Goal: Task Accomplishment & Management: Use online tool/utility

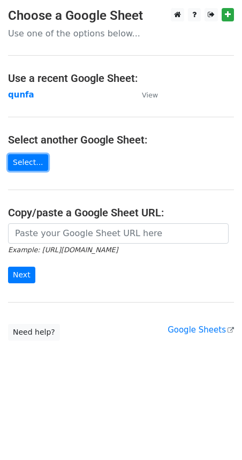
click at [20, 159] on link "Select..." at bounding box center [28, 162] width 40 height 17
click at [36, 162] on link "Select..." at bounding box center [28, 162] width 40 height 17
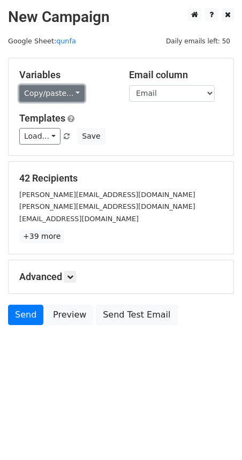
click at [61, 92] on link "Copy/paste..." at bounding box center [51, 93] width 65 height 17
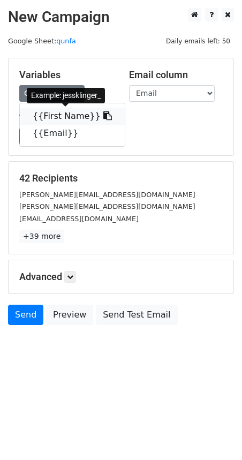
click at [103, 113] on icon at bounding box center [107, 115] width 9 height 9
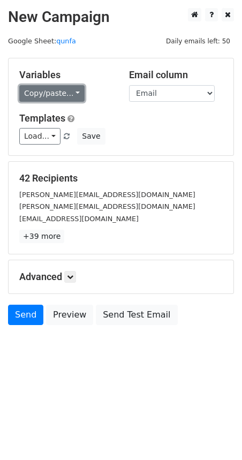
click at [56, 92] on link "Copy/paste..." at bounding box center [51, 93] width 65 height 17
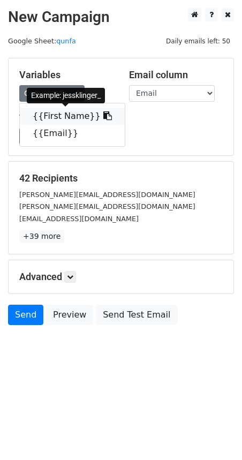
click at [103, 115] on icon at bounding box center [107, 115] width 9 height 9
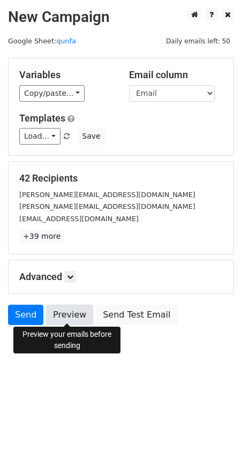
click at [74, 317] on link "Preview" at bounding box center [69, 315] width 47 height 20
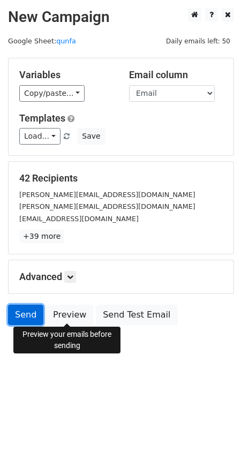
click at [29, 318] on link "Send" at bounding box center [25, 315] width 35 height 20
